Goal: Information Seeking & Learning: Learn about a topic

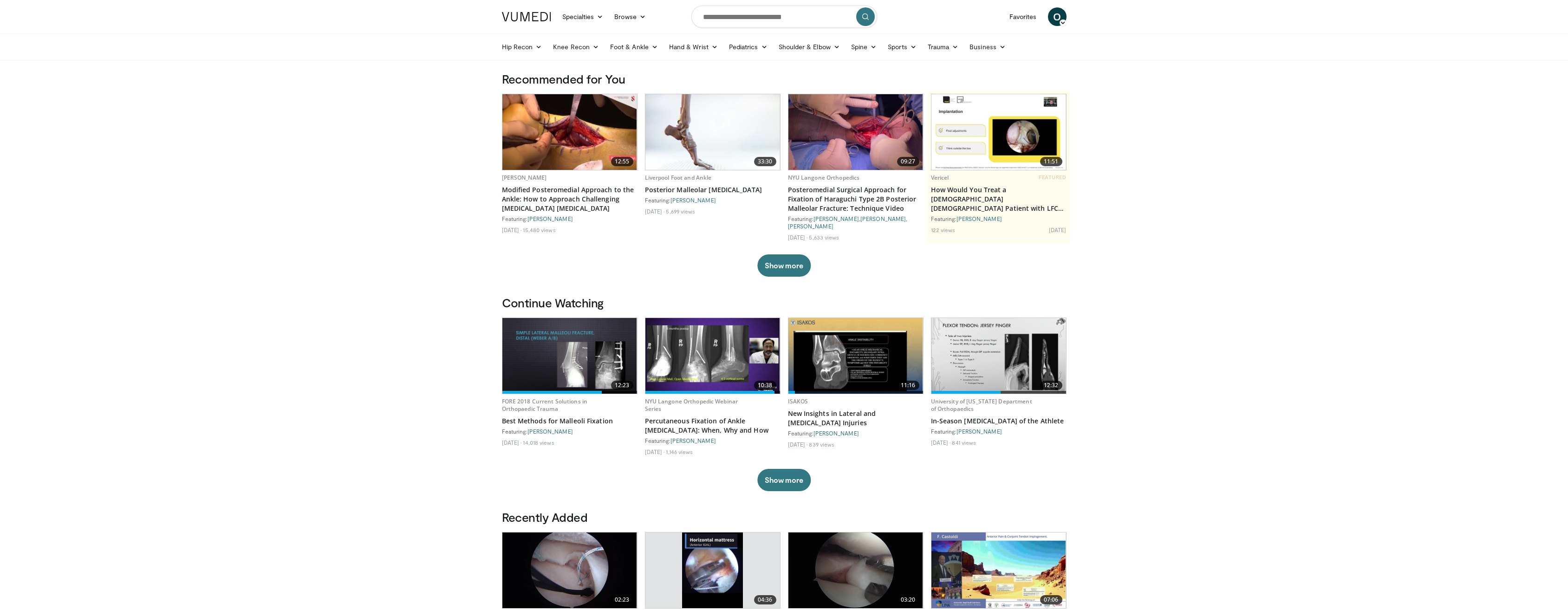
click at [714, 144] on img at bounding box center [712, 132] width 134 height 76
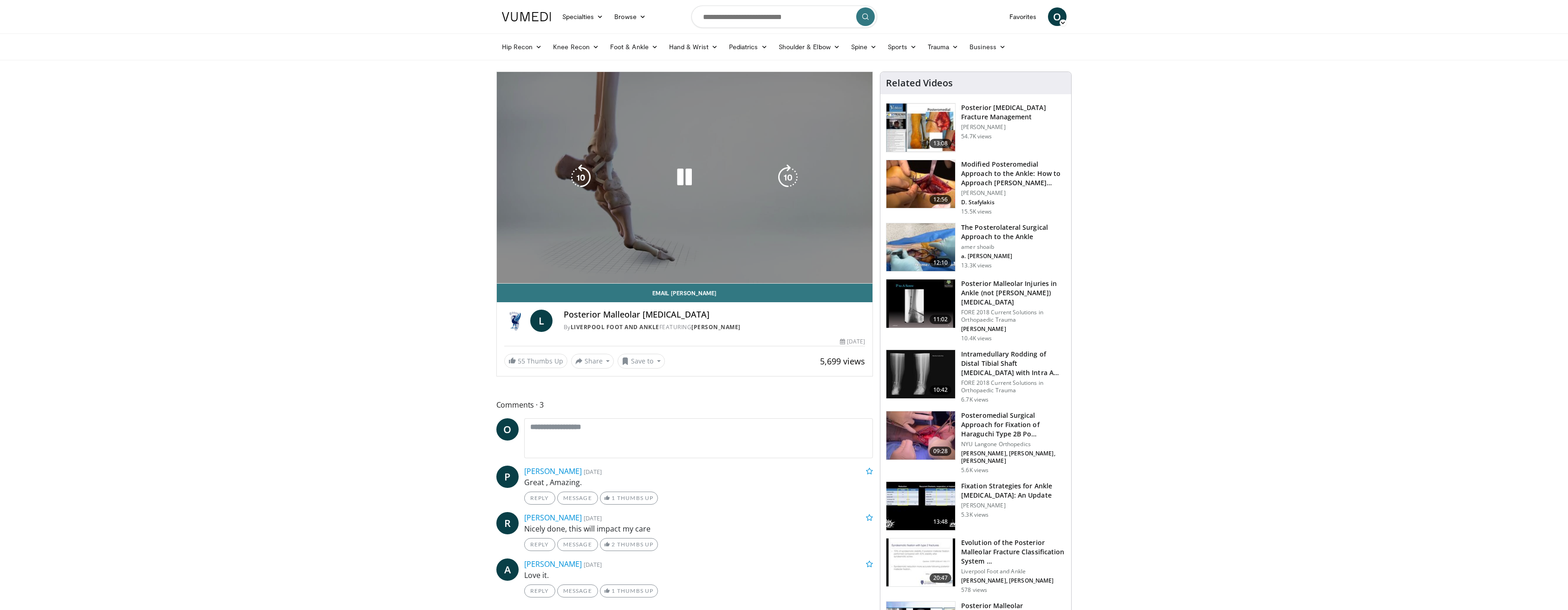
click at [504, 263] on div "10 seconds Tap to unmute" at bounding box center [685, 178] width 376 height 211
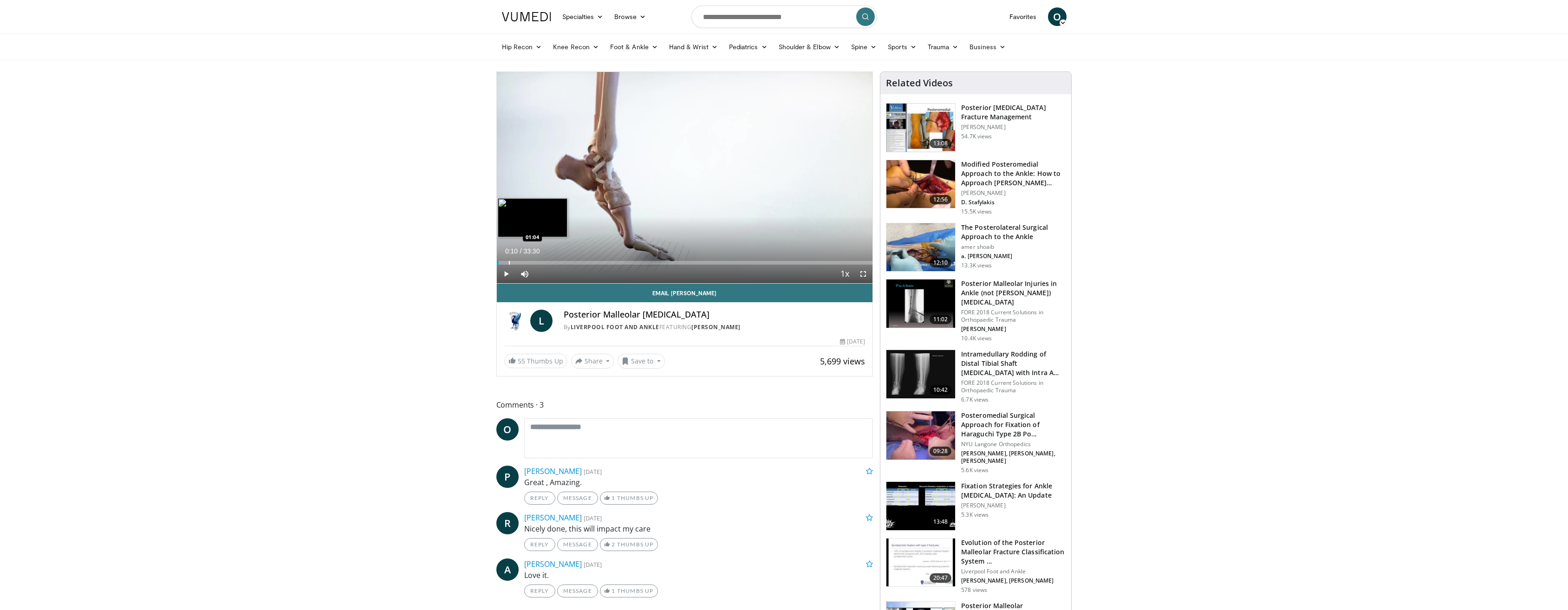
click at [509, 263] on div "Progress Bar" at bounding box center [509, 262] width 1 height 4
click at [506, 271] on span "Video Player" at bounding box center [506, 274] width 19 height 19
click at [530, 264] on div "Progress Bar" at bounding box center [530, 262] width 1 height 4
click at [540, 261] on div "Progress Bar" at bounding box center [540, 262] width 1 height 4
click at [554, 263] on div "Progress Bar" at bounding box center [554, 262] width 1 height 4
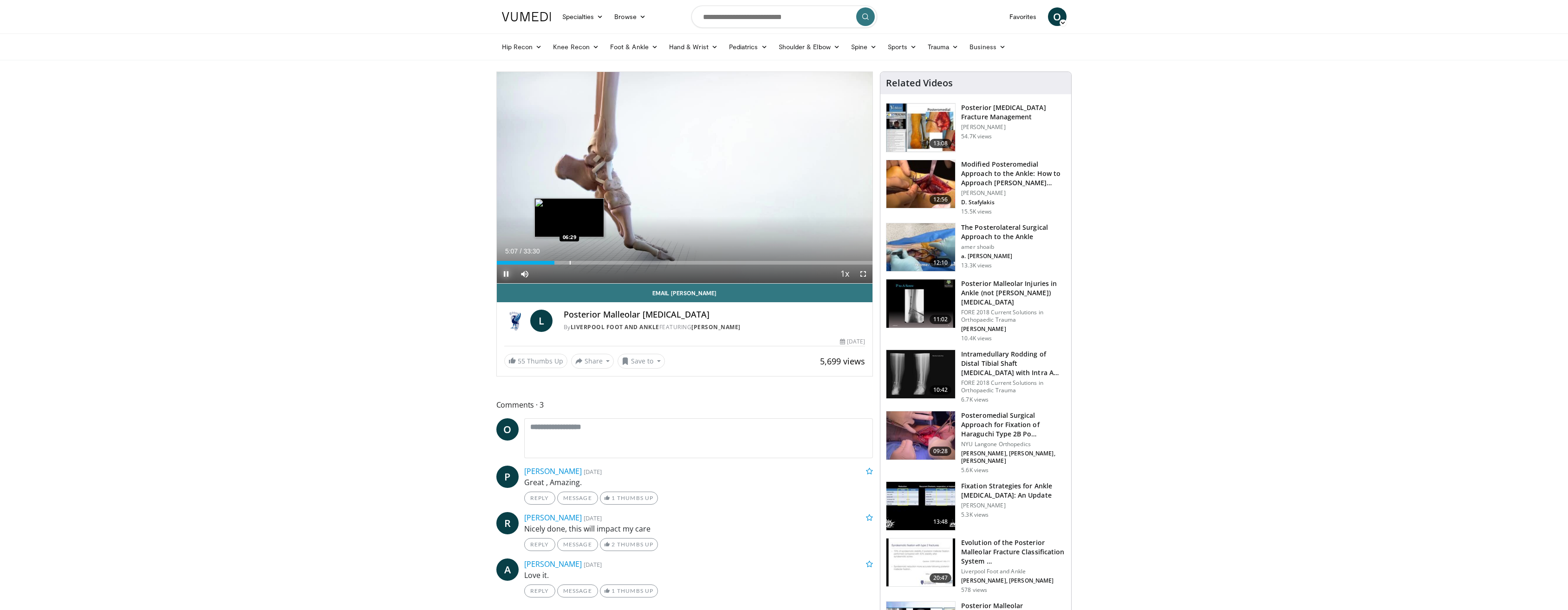
click at [571, 263] on div "Progress Bar" at bounding box center [570, 262] width 1 height 4
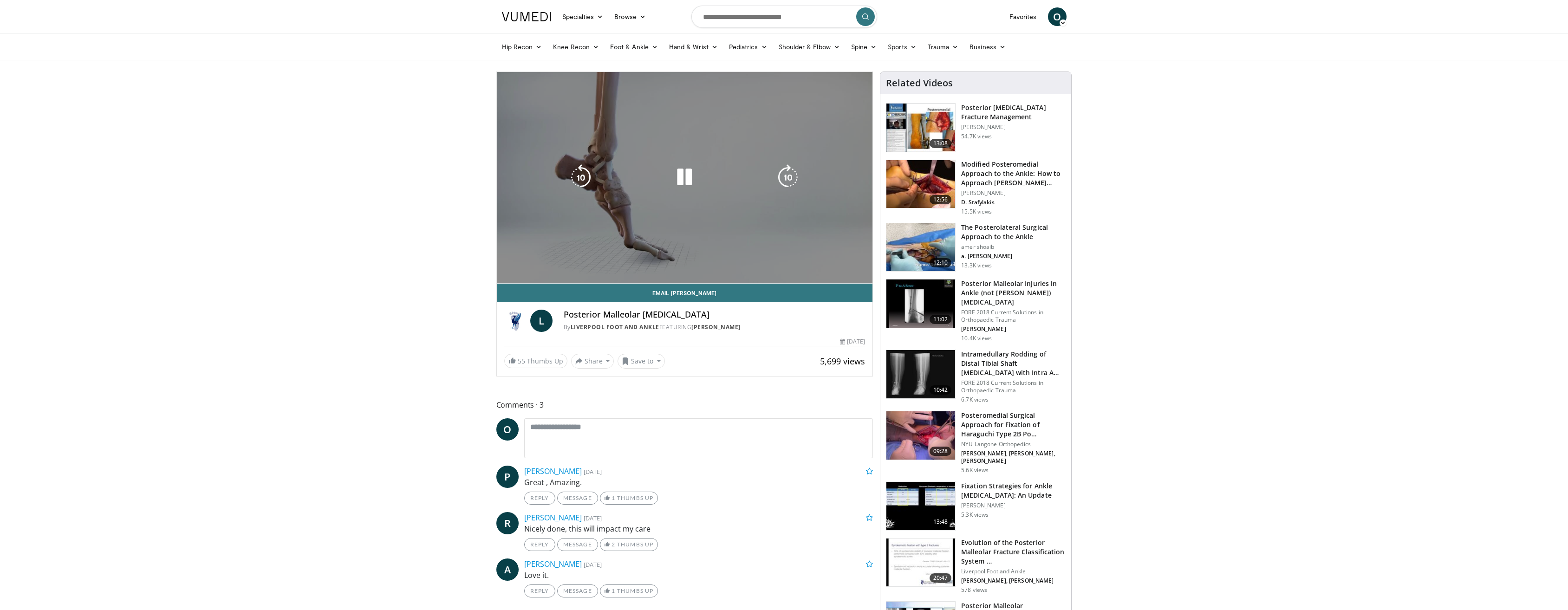
click at [570, 265] on video-js "**********" at bounding box center [685, 178] width 376 height 212
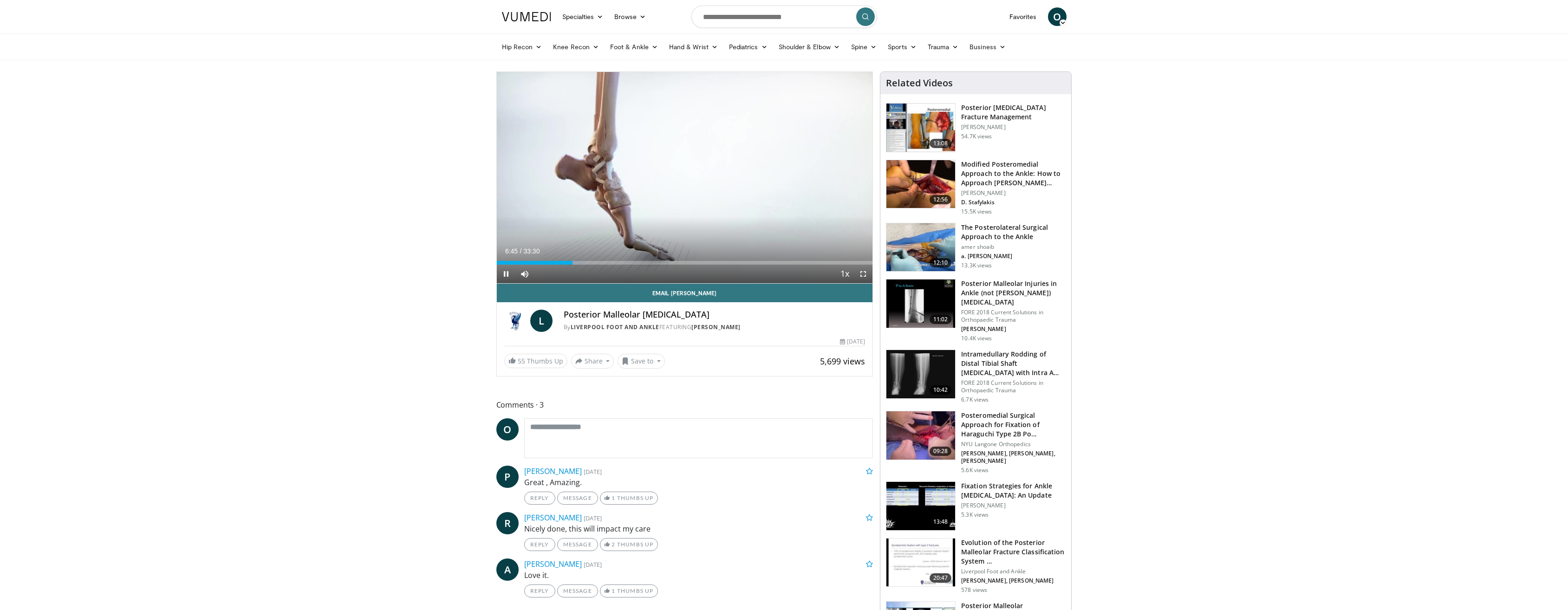
click at [595, 267] on div "Current Time 6:45 / Duration 33:30 Pause Skip Backward Skip Forward Mute 0% Loa…" at bounding box center [685, 274] width 376 height 19
click at [598, 261] on div "Progress Bar" at bounding box center [598, 262] width 1 height 4
click at [613, 262] on div "Progress Bar" at bounding box center [613, 262] width 1 height 4
click at [636, 264] on div "Progress Bar" at bounding box center [636, 262] width 1 height 4
click at [653, 264] on div "Current Time 12:26 / Duration 33:30 Pause Skip Backward Skip Forward Mute 0% Lo…" at bounding box center [685, 274] width 376 height 19
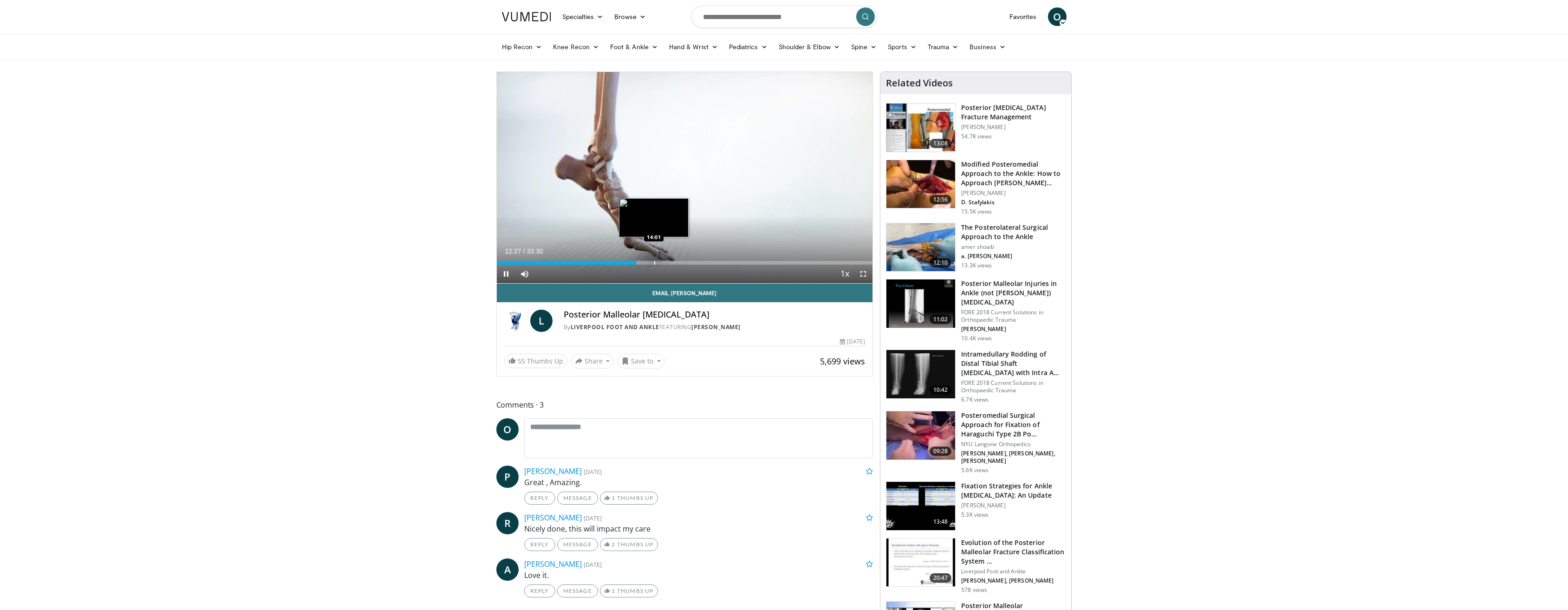
click at [654, 262] on div "Progress Bar" at bounding box center [654, 262] width 1 height 4
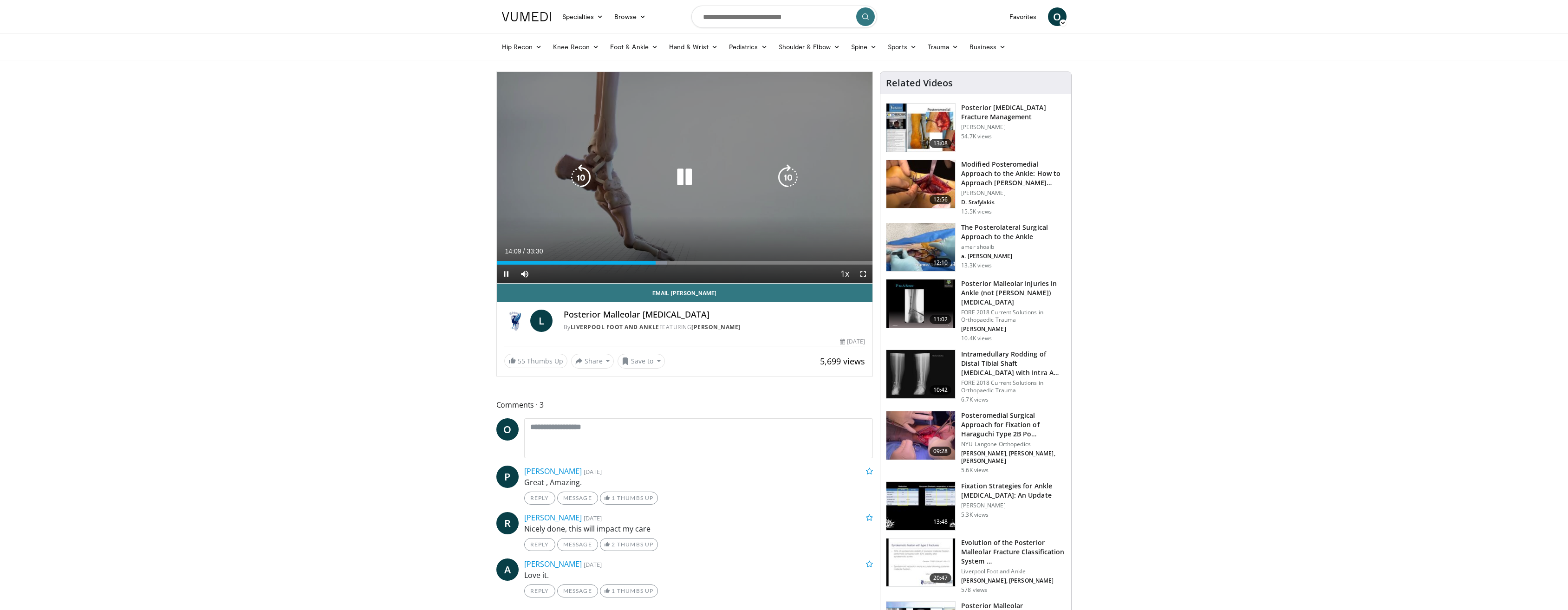
click at [580, 174] on icon "Video Player" at bounding box center [581, 178] width 26 height 26
click at [584, 175] on icon "Video Player" at bounding box center [581, 178] width 26 height 26
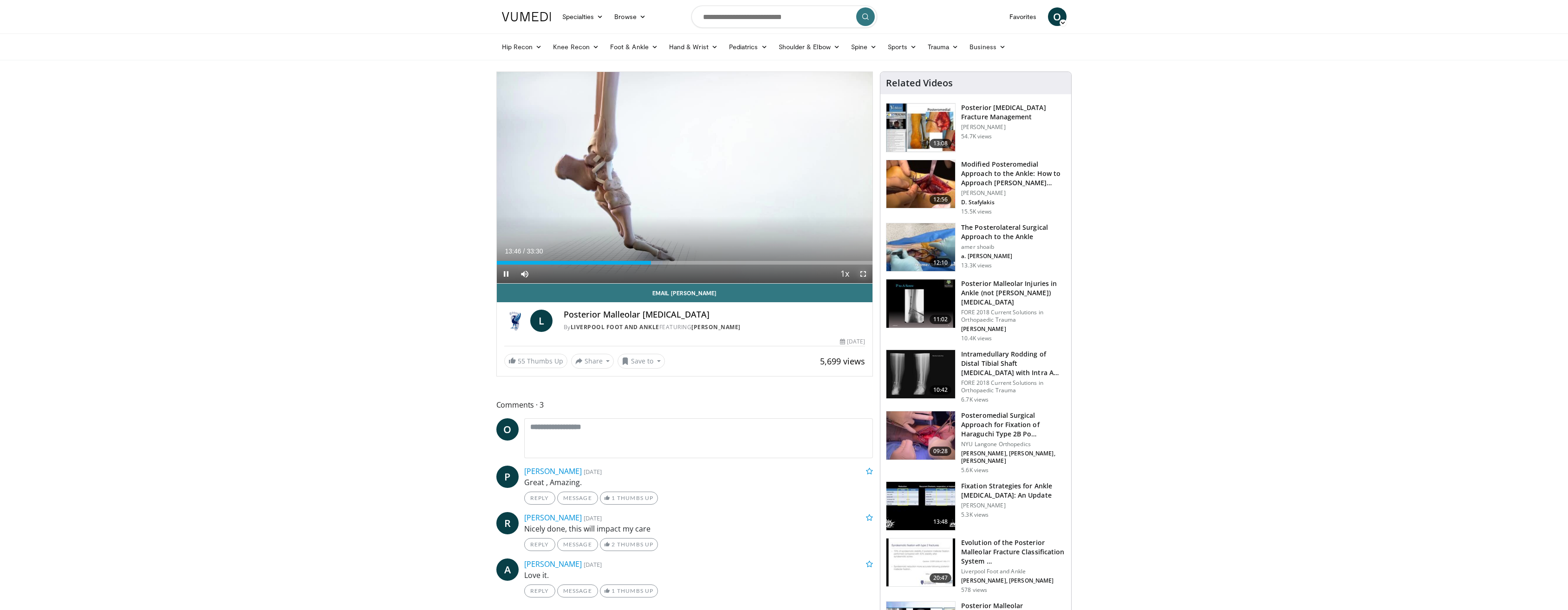
click at [865, 272] on span "Video Player" at bounding box center [863, 274] width 19 height 19
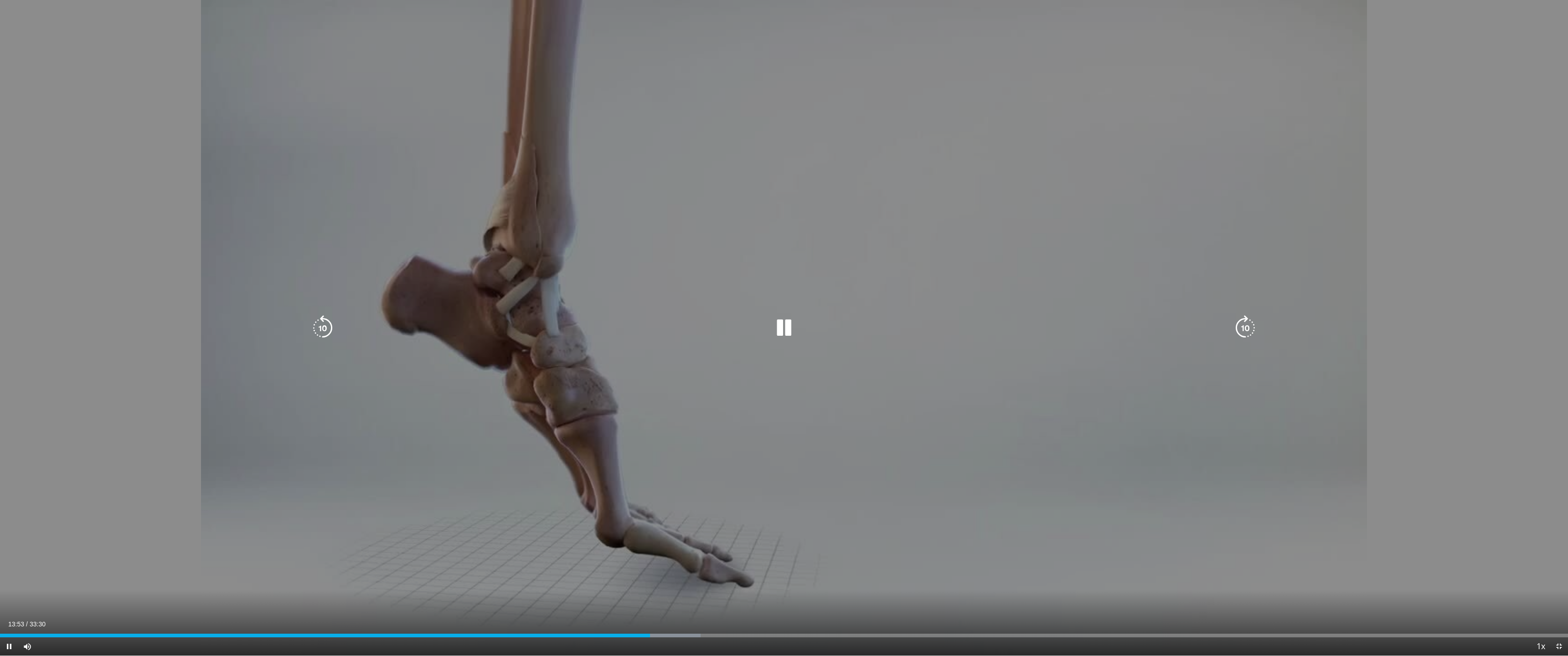
click at [1243, 330] on icon "Video Player" at bounding box center [1245, 328] width 26 height 26
click at [1244, 330] on icon "Video Player" at bounding box center [1245, 328] width 26 height 26
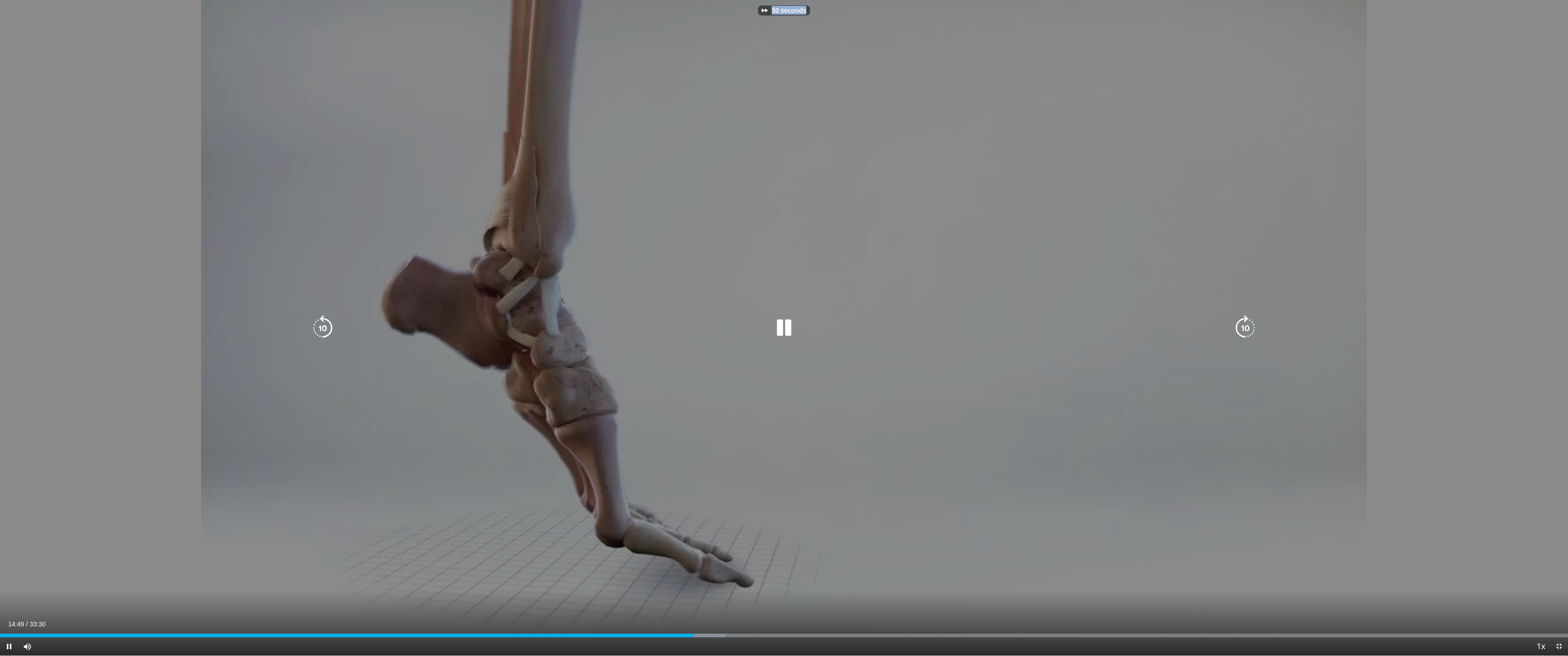
click at [1244, 330] on div "30 seconds Tap to unmute" at bounding box center [784, 328] width 1568 height 656
click at [1245, 328] on icon "Video Player" at bounding box center [1245, 328] width 26 height 26
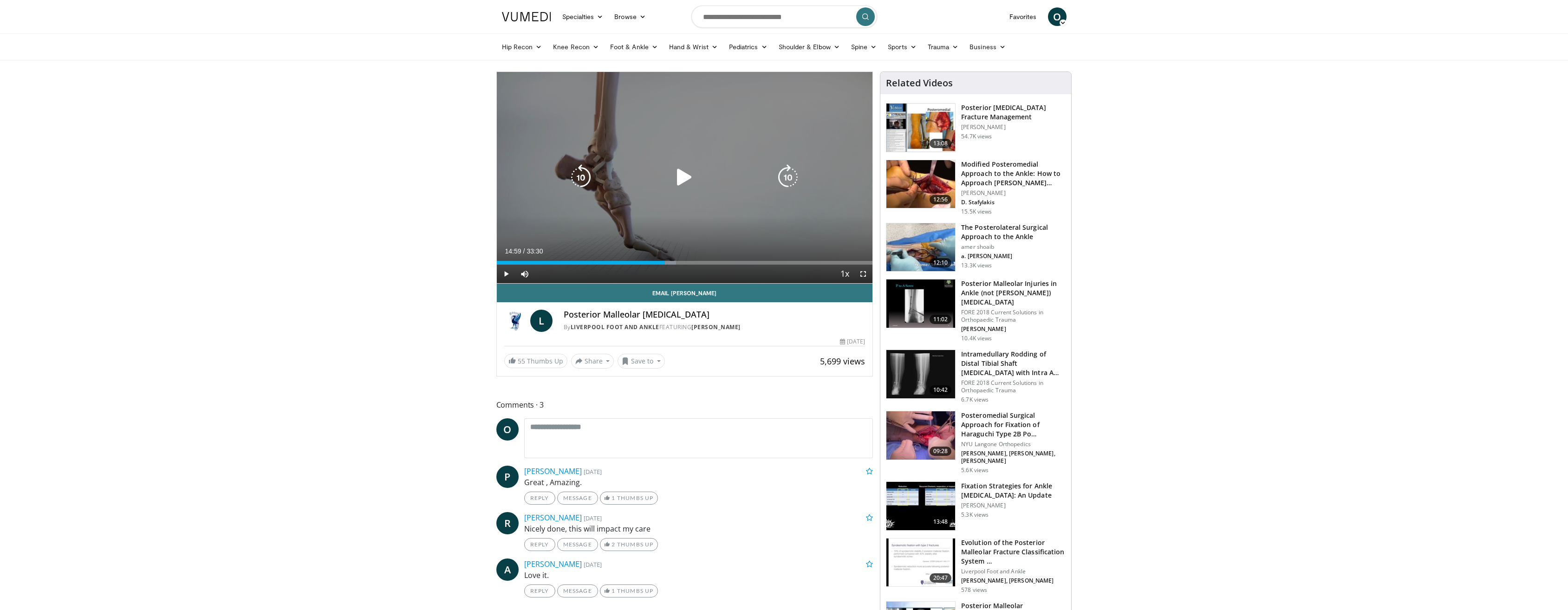
click at [676, 200] on div "40 seconds Tap to unmute" at bounding box center [685, 178] width 376 height 211
click at [678, 179] on icon "Video Player" at bounding box center [685, 178] width 26 height 26
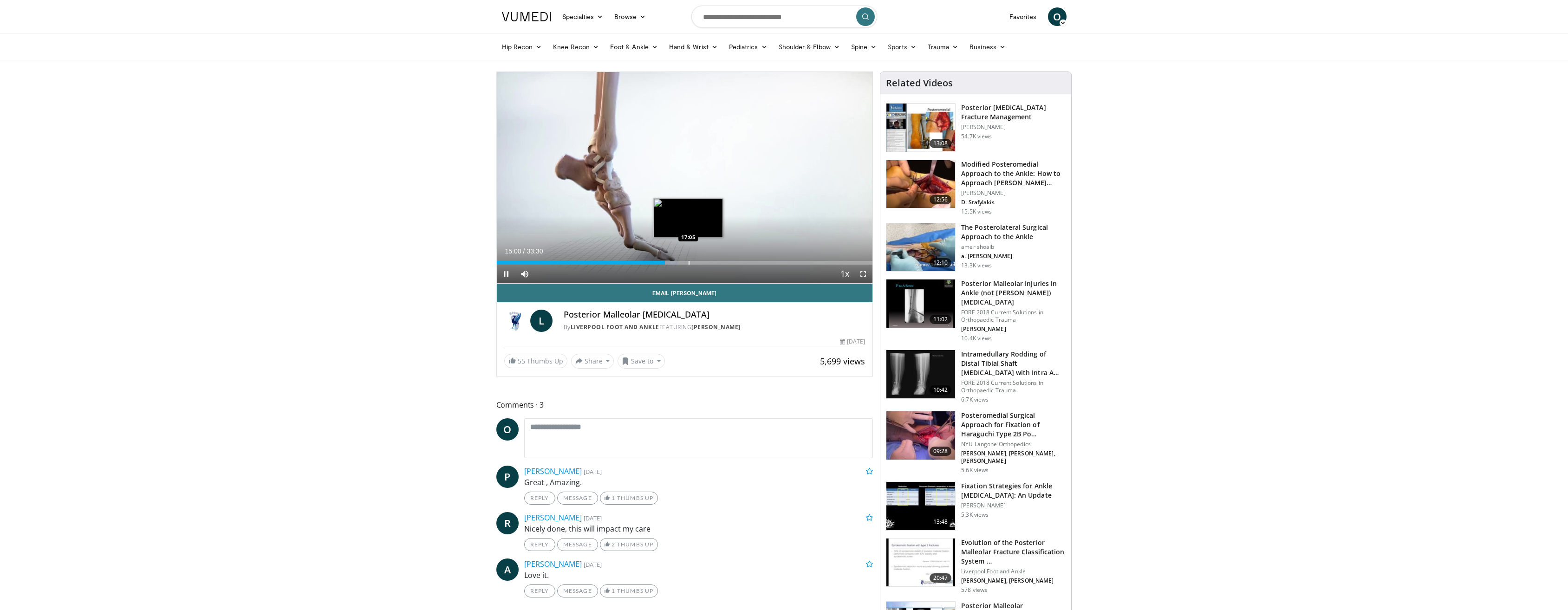
click at [688, 259] on div "Loaded : 48.16% 15:00 17:05" at bounding box center [685, 260] width 376 height 9
click at [738, 262] on div "Progress Bar" at bounding box center [738, 262] width 1 height 4
click at [764, 262] on div "Progress Bar" at bounding box center [764, 262] width 1 height 4
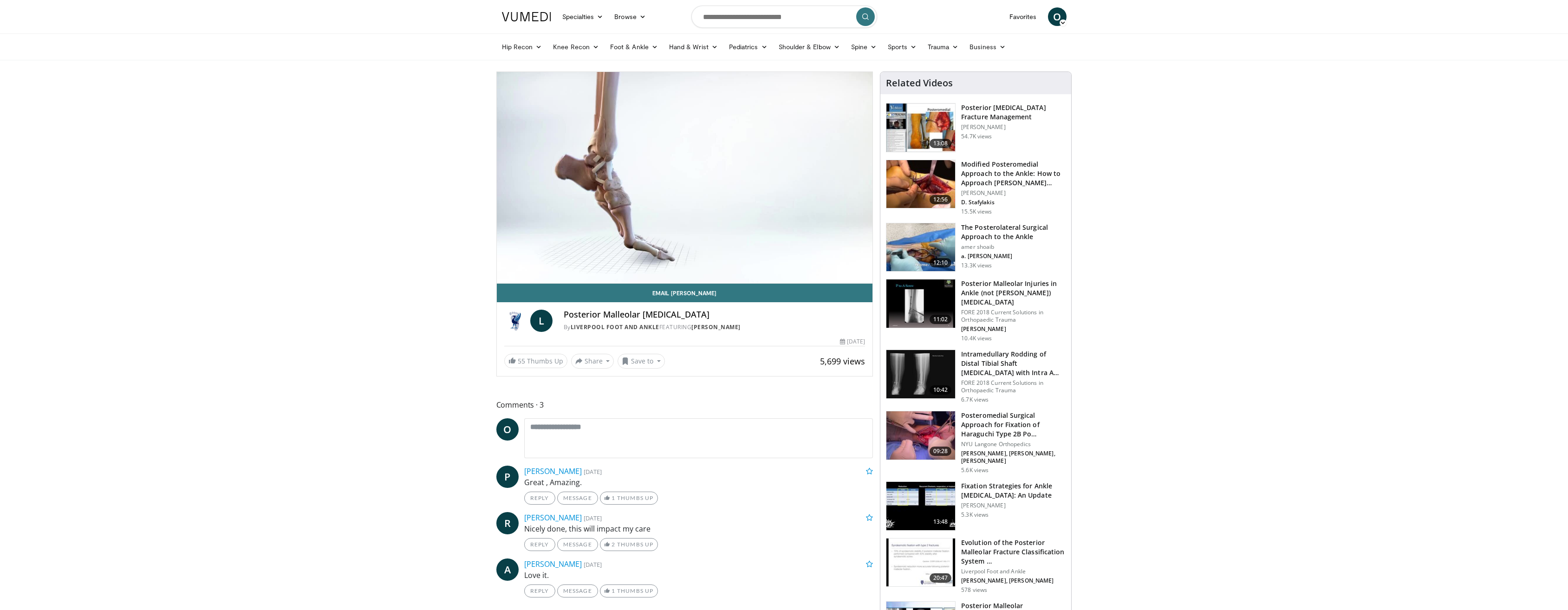
click at [786, 263] on video-js "**********" at bounding box center [685, 178] width 376 height 212
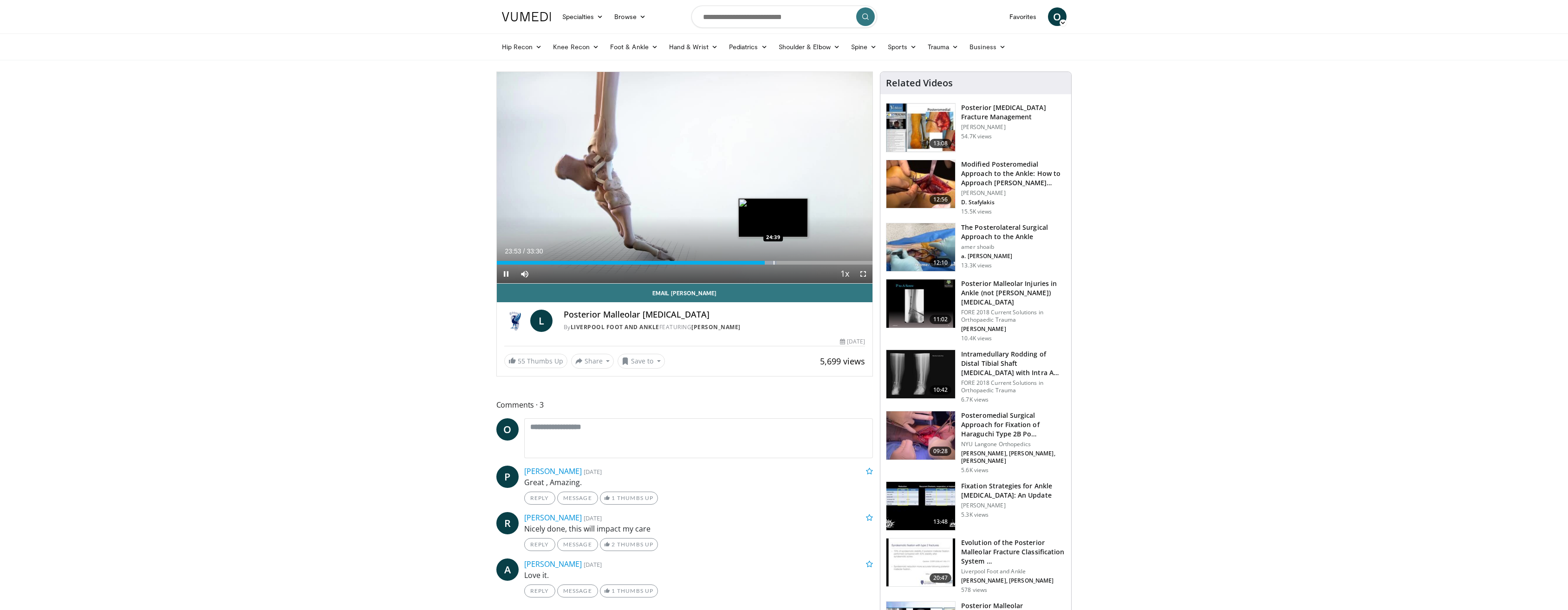
click at [773, 262] on div "Progress Bar" at bounding box center [773, 262] width 1 height 4
click at [788, 264] on div "Progress Bar" at bounding box center [787, 262] width 1 height 4
click at [777, 262] on div "26:04" at bounding box center [637, 262] width 281 height 4
click at [760, 262] on div "Progress Bar" at bounding box center [760, 262] width 1 height 4
click at [865, 279] on span "Video Player" at bounding box center [863, 274] width 19 height 19
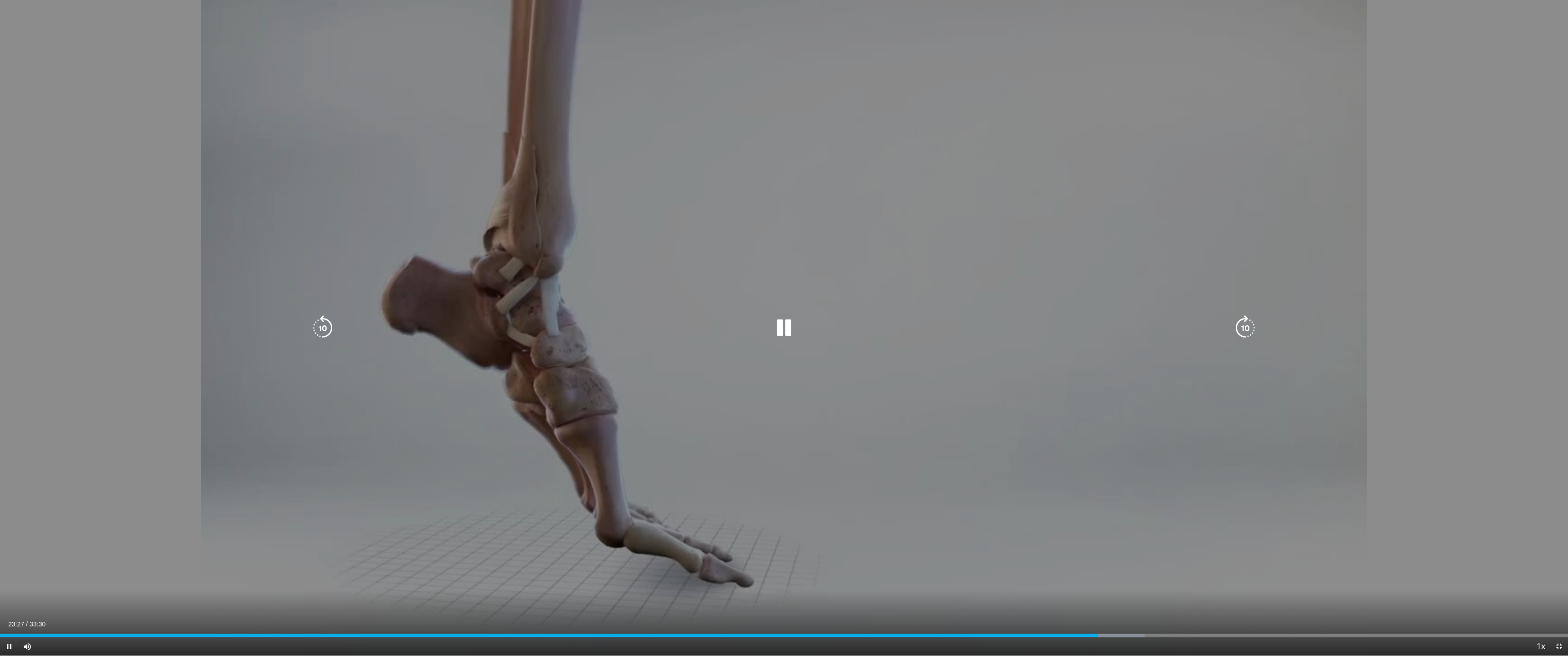
click at [1248, 338] on icon "Video Player" at bounding box center [1245, 328] width 26 height 26
click at [1244, 331] on icon "Video Player" at bounding box center [1245, 328] width 26 height 26
click at [1253, 330] on icon "Video Player" at bounding box center [1245, 328] width 26 height 26
click at [1252, 330] on icon "Video Player" at bounding box center [1245, 328] width 26 height 26
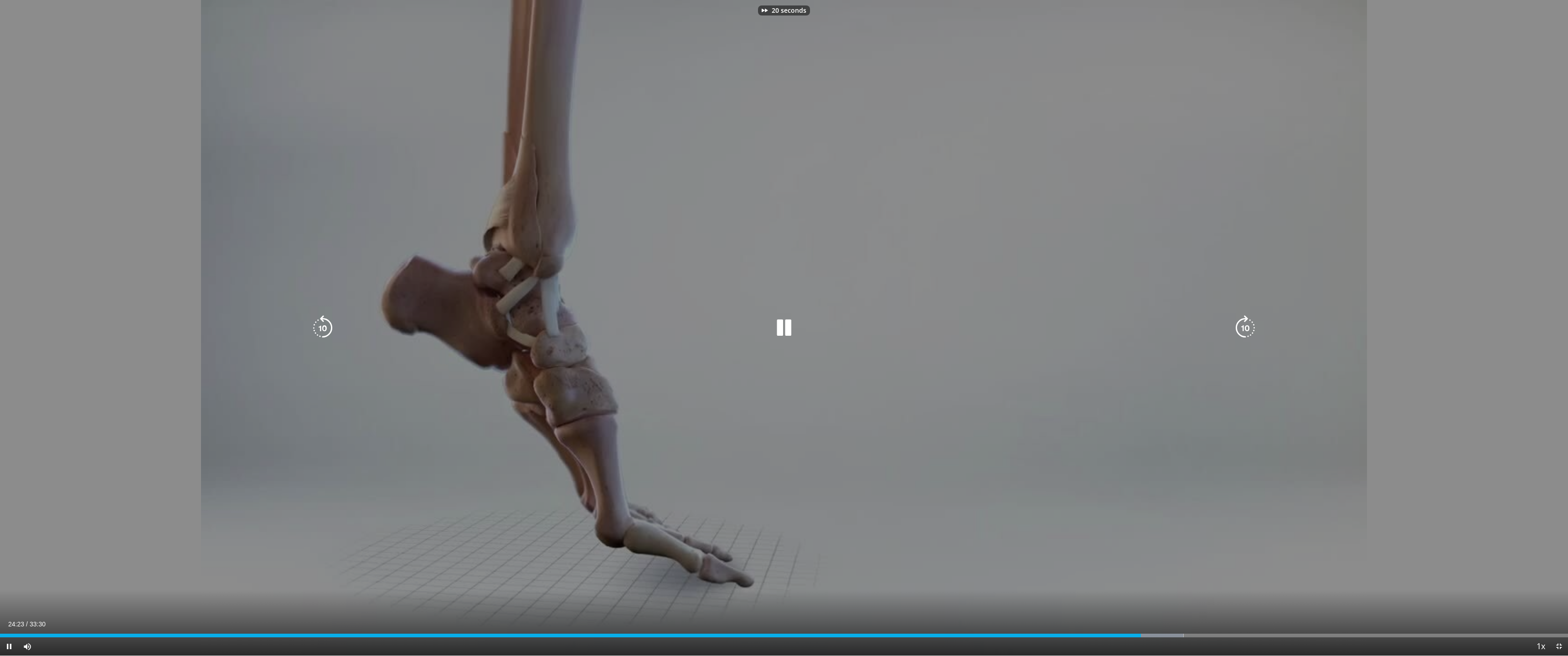
click at [1252, 330] on icon "Video Player" at bounding box center [1245, 328] width 26 height 26
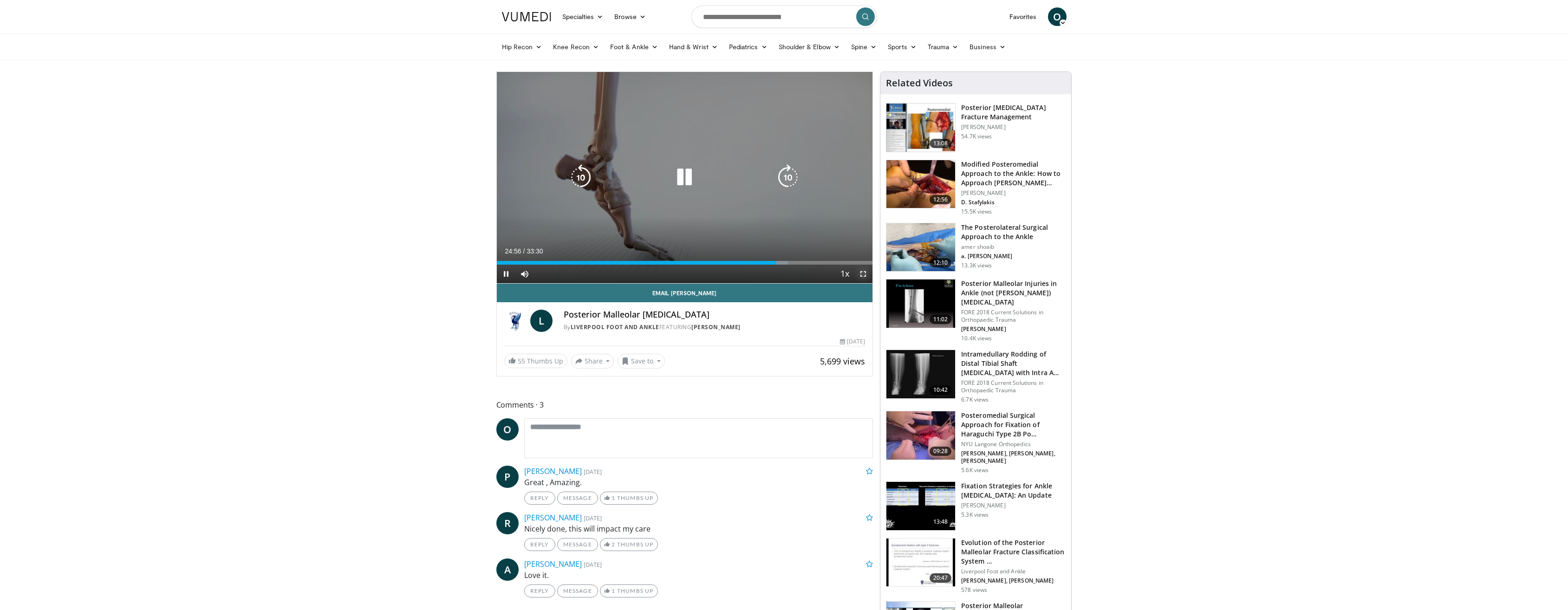
drag, startPoint x: 860, startPoint y: 274, endPoint x: 862, endPoint y: 309, distance: 35.1
click at [860, 274] on span "Video Player" at bounding box center [863, 274] width 19 height 19
click at [688, 179] on icon "Video Player" at bounding box center [685, 178] width 26 height 26
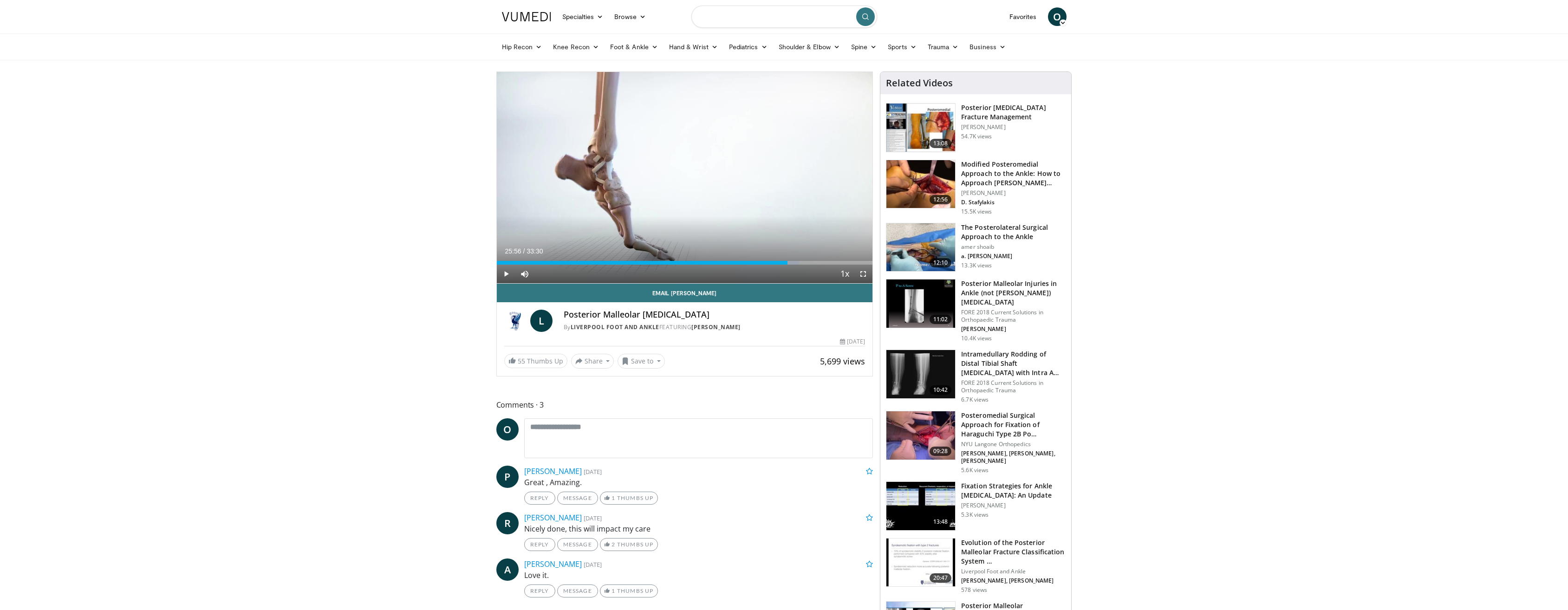
click at [758, 19] on input "Search topics, interventions" at bounding box center [784, 17] width 186 height 22
type input "**********"
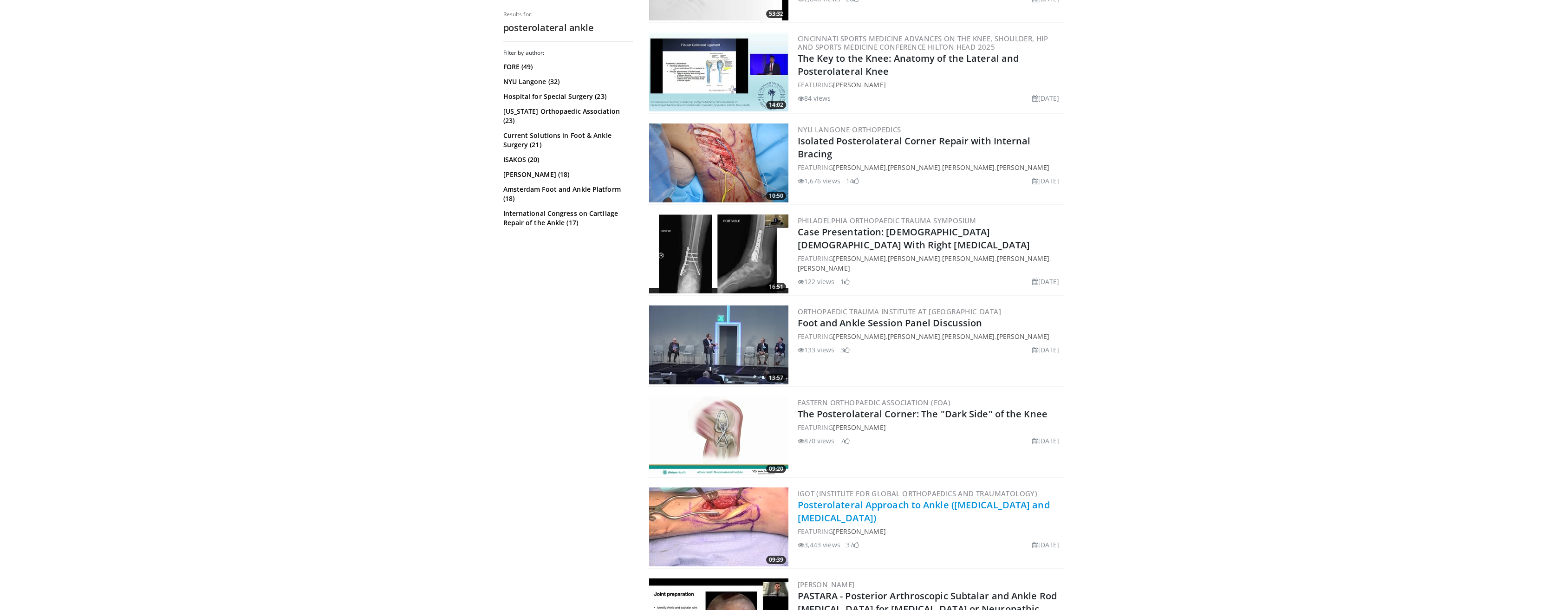
scroll to position [464, 0]
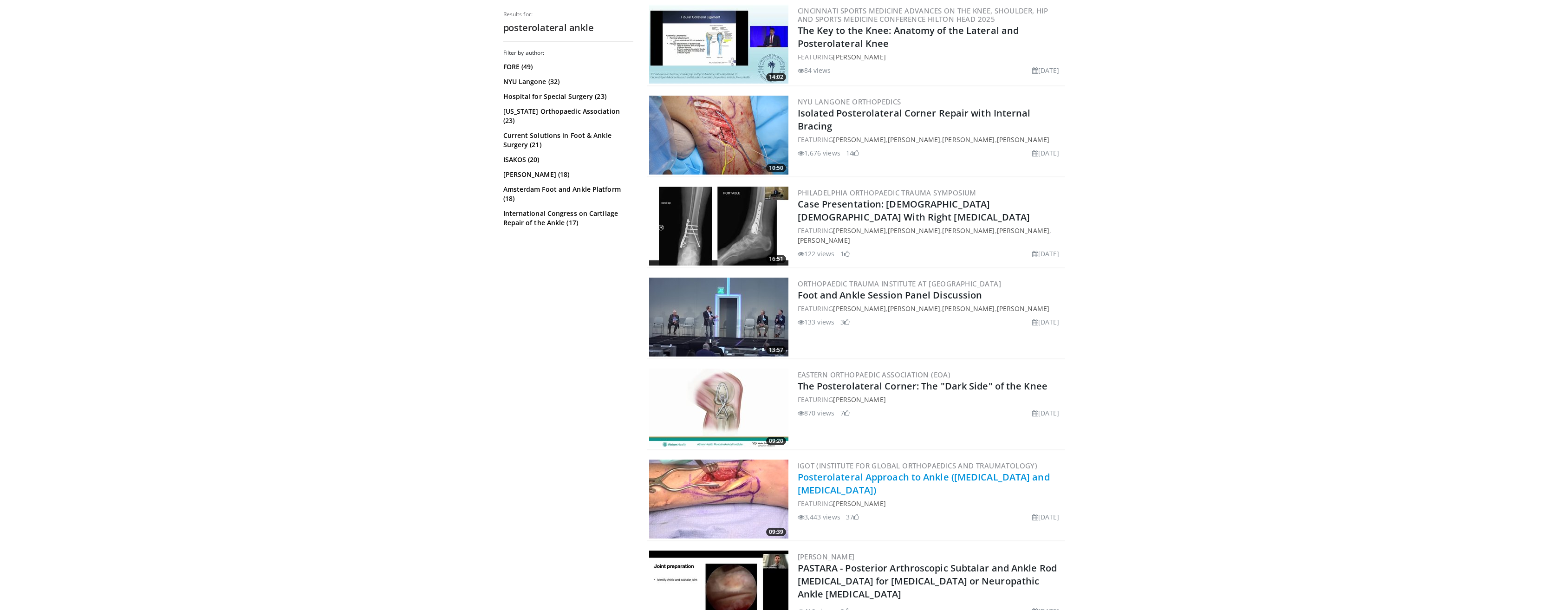
click at [922, 475] on link "Posterolateral Approach to Ankle (Tibia and Fibula)" at bounding box center [923, 483] width 252 height 26
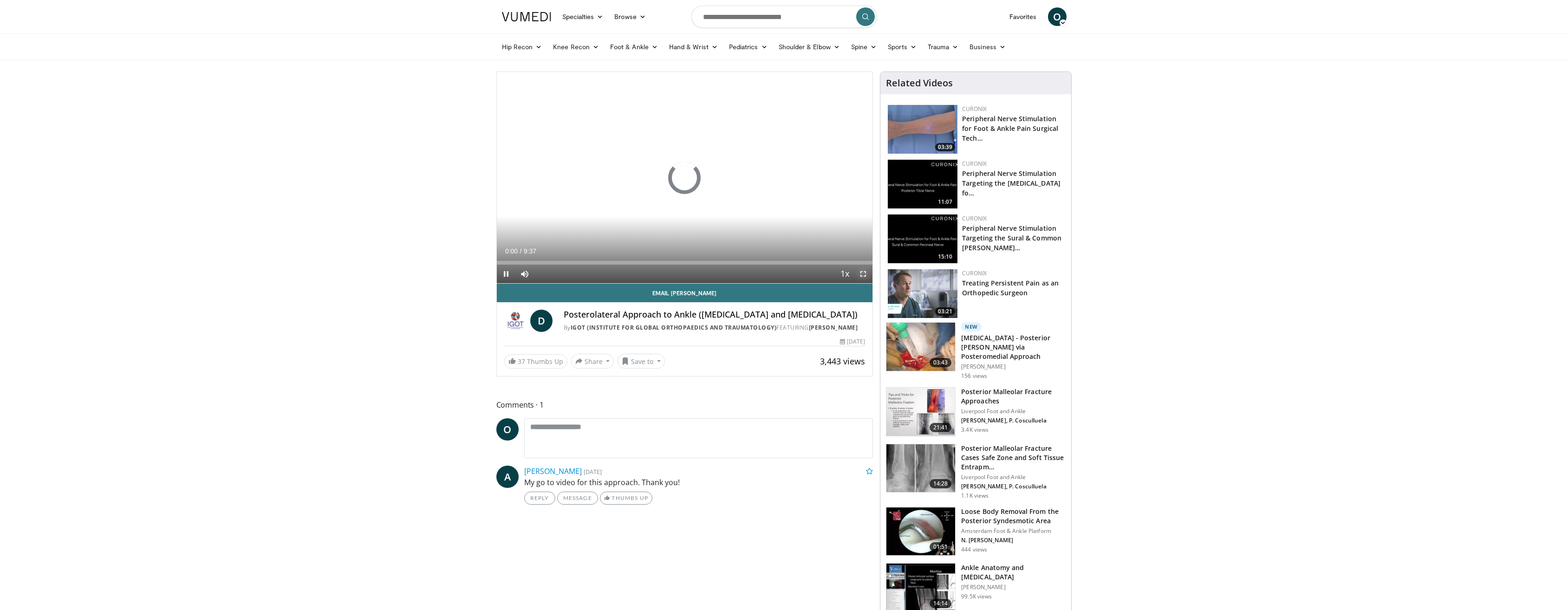
click at [862, 274] on span "Video Player" at bounding box center [863, 274] width 19 height 19
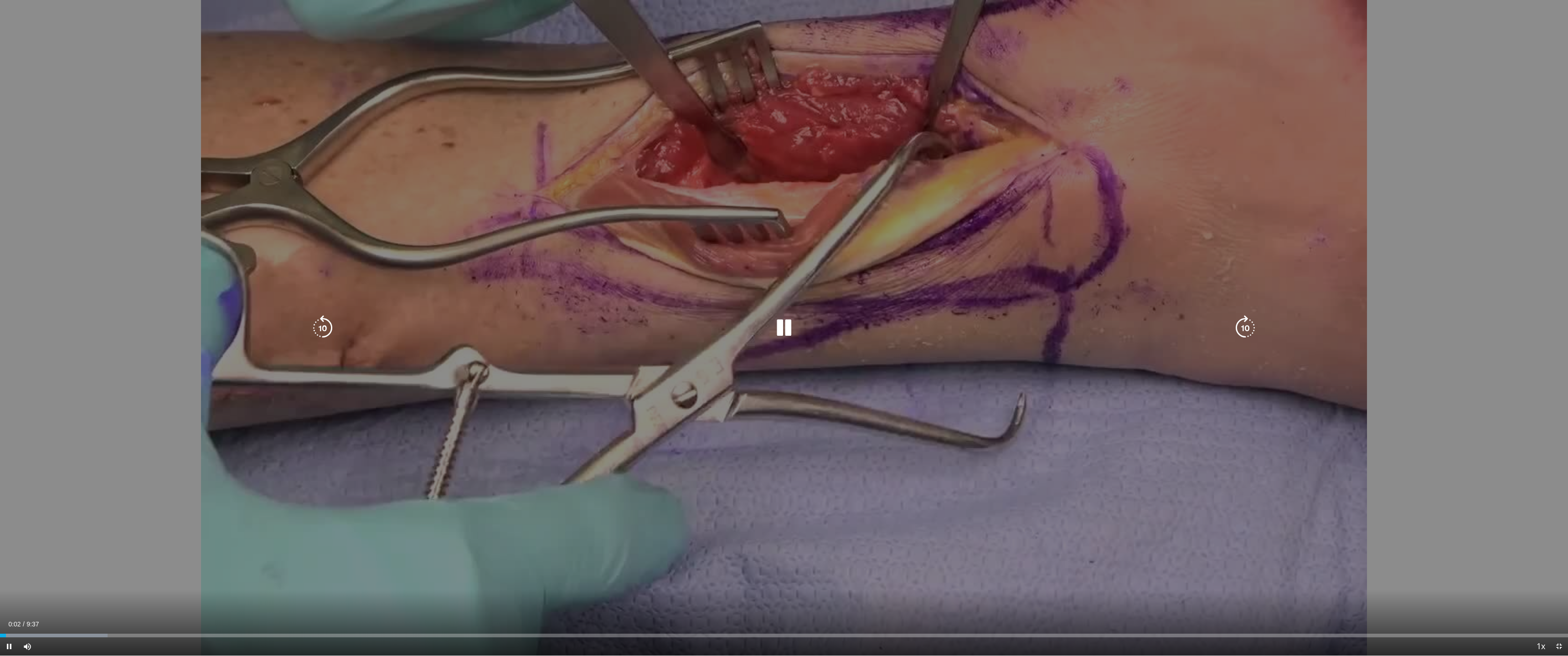
click at [1254, 326] on icon "Video Player" at bounding box center [1245, 328] width 26 height 26
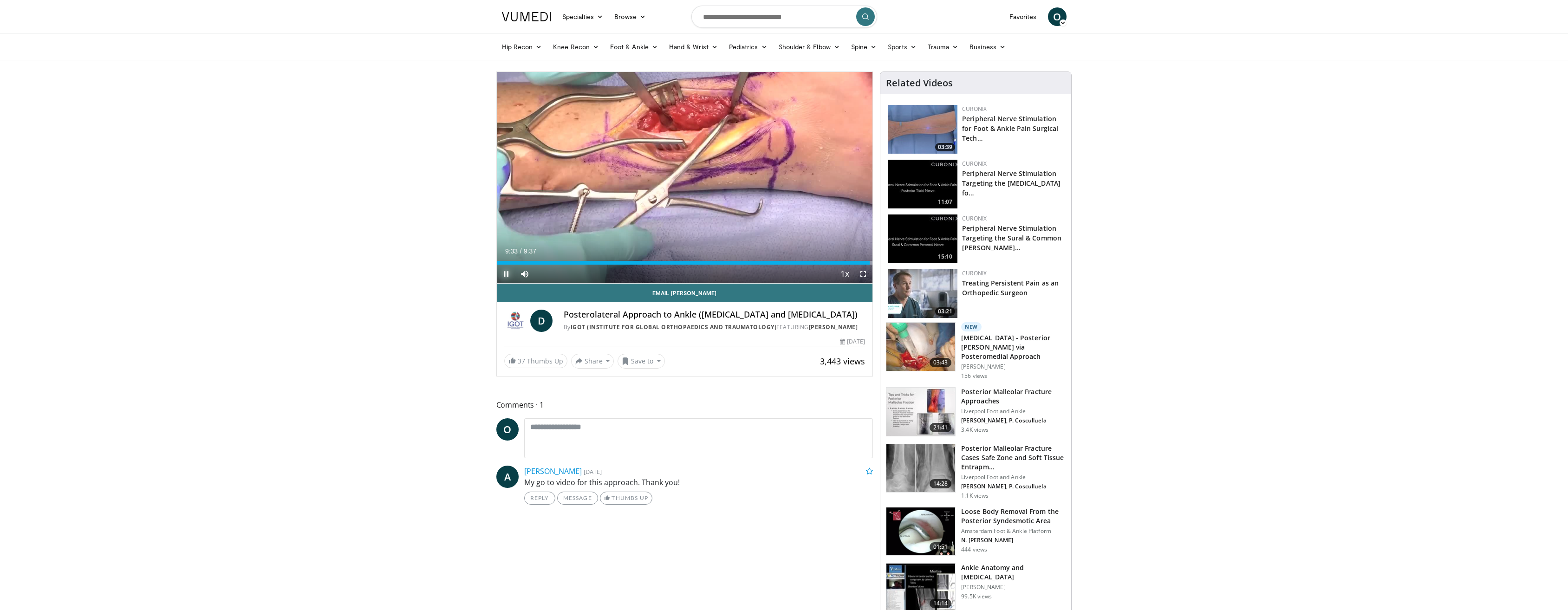
drag, startPoint x: 504, startPoint y: 274, endPoint x: 500, endPoint y: 271, distance: 5.0
click at [504, 274] on span "Video Player" at bounding box center [506, 274] width 19 height 19
click at [751, 18] on input "Search topics, interventions" at bounding box center [784, 17] width 186 height 22
type input "**********"
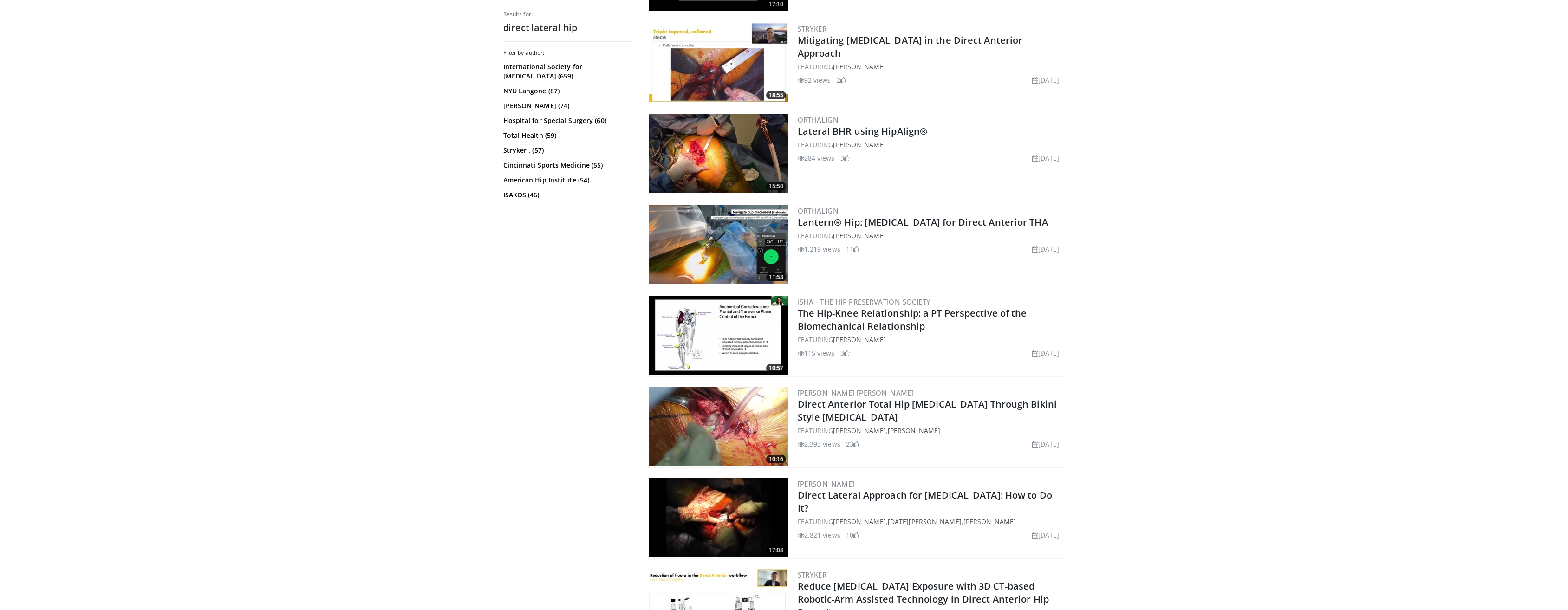
scroll to position [371, 0]
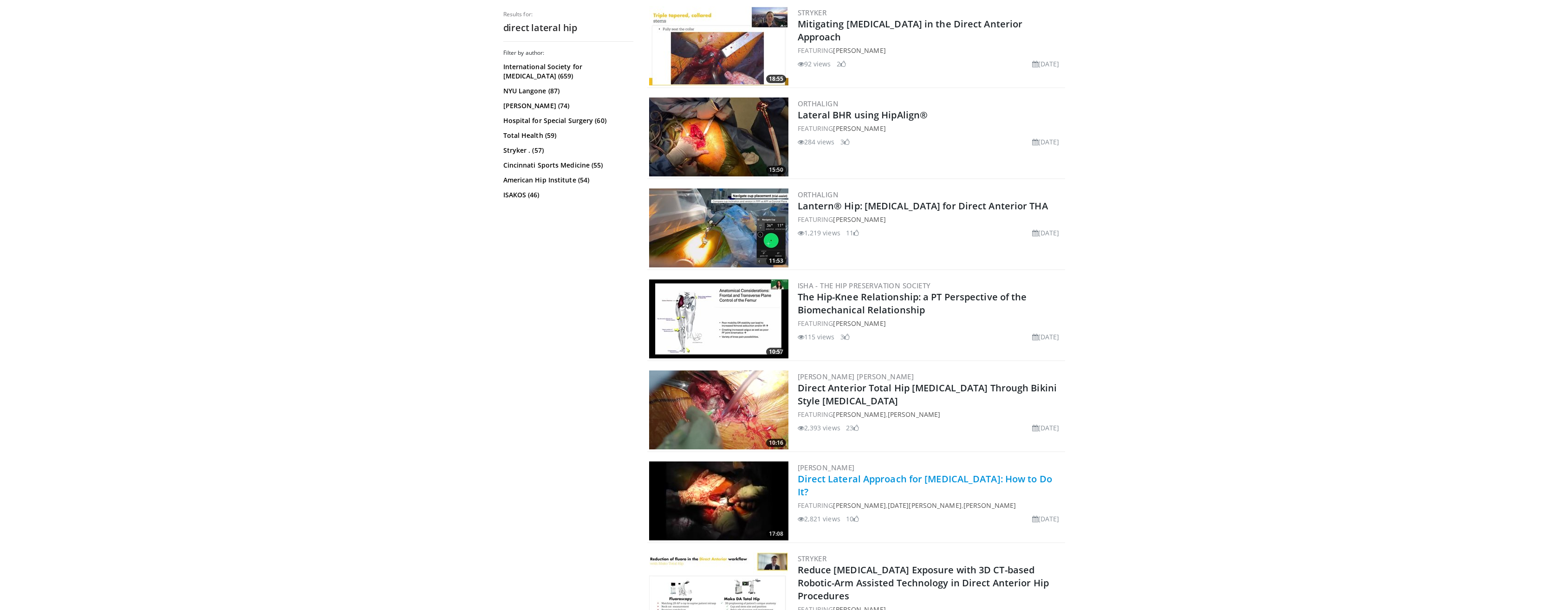
click at [958, 476] on link "Direct Lateral Approach for [MEDICAL_DATA]: How to Do It?" at bounding box center [925, 485] width 254 height 26
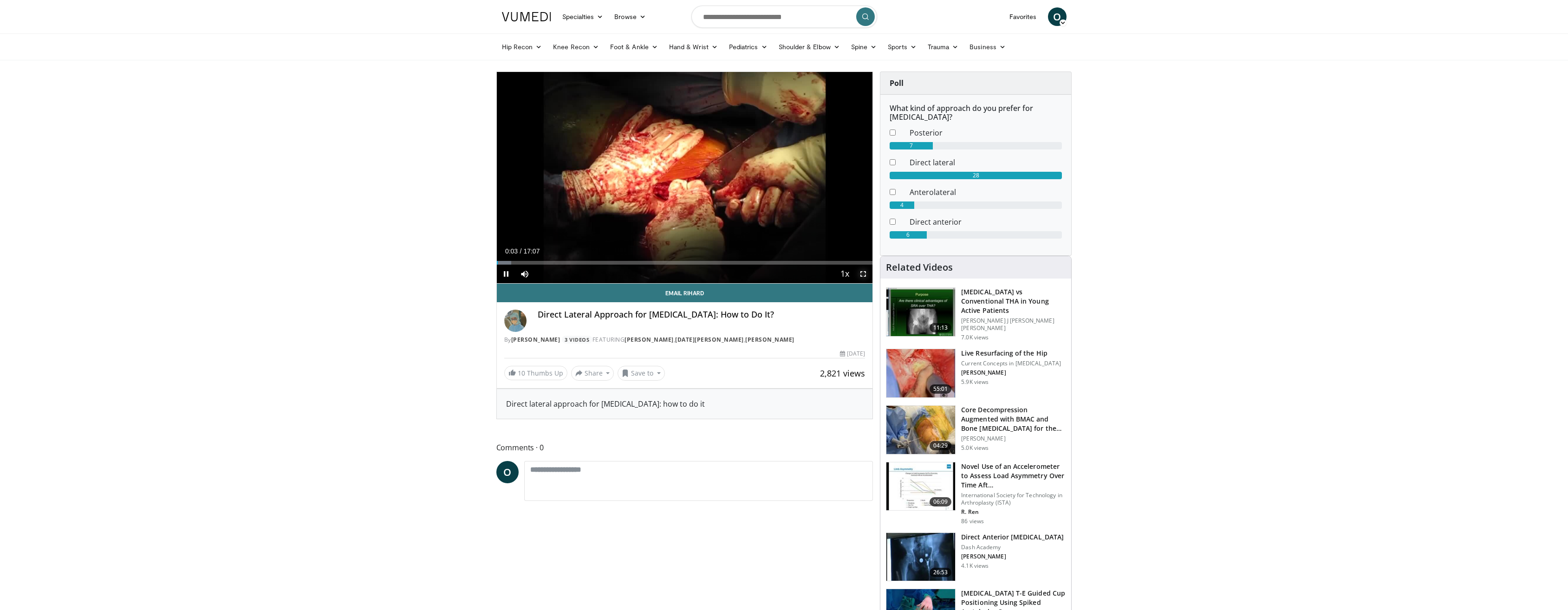
click at [862, 268] on span "Video Player" at bounding box center [863, 274] width 19 height 19
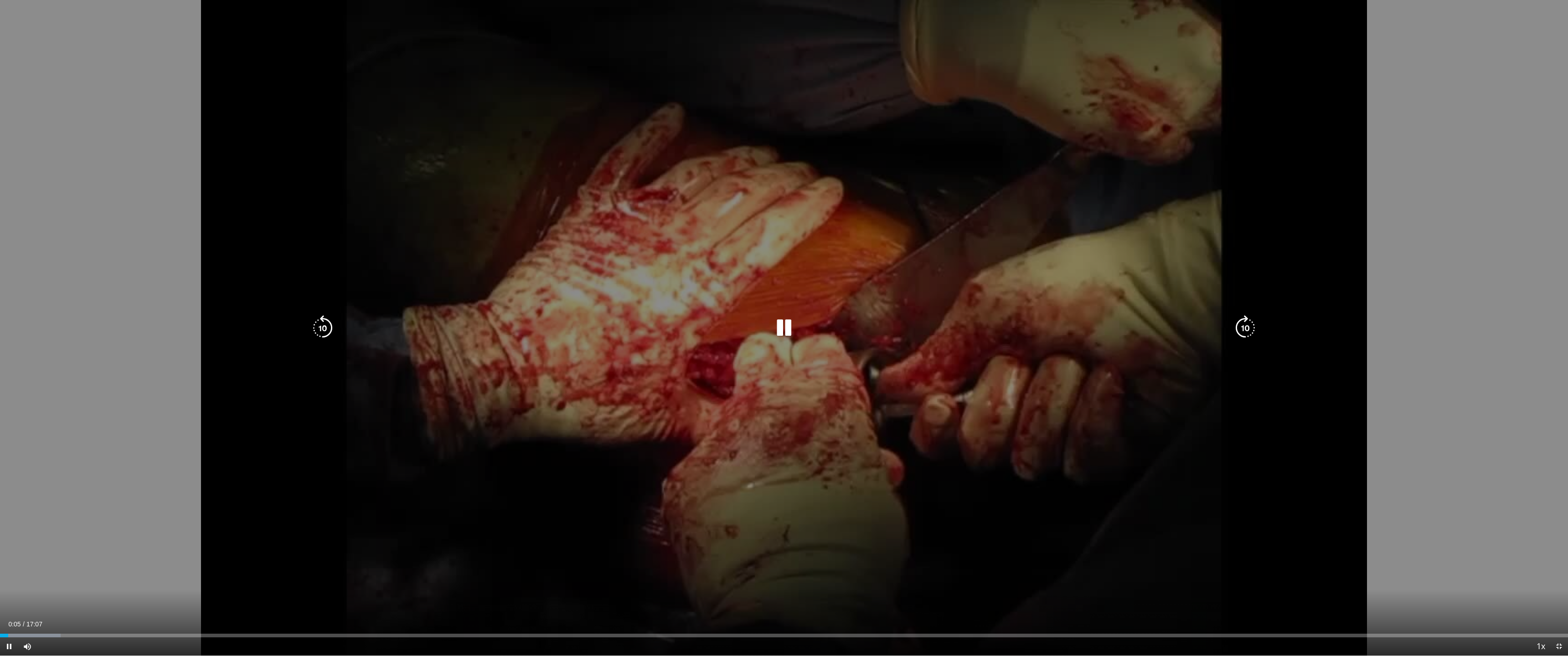
click at [1248, 328] on icon "Video Player" at bounding box center [1245, 328] width 26 height 26
drag, startPoint x: 1011, startPoint y: 580, endPoint x: 985, endPoint y: 576, distance: 26.3
click at [1011, 579] on div "10 seconds Tap to unmute" at bounding box center [784, 328] width 1568 height 656
click at [893, 544] on div "10 seconds Tap to unmute" at bounding box center [784, 328] width 1568 height 656
